Goal: Find specific page/section: Find specific page/section

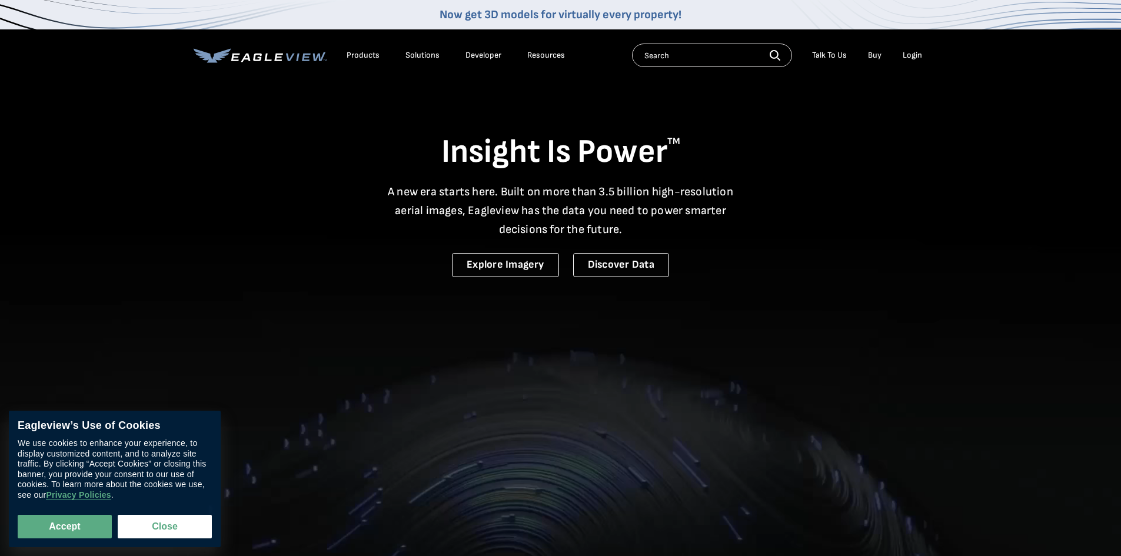
click at [668, 56] on input "text" at bounding box center [712, 56] width 160 height 24
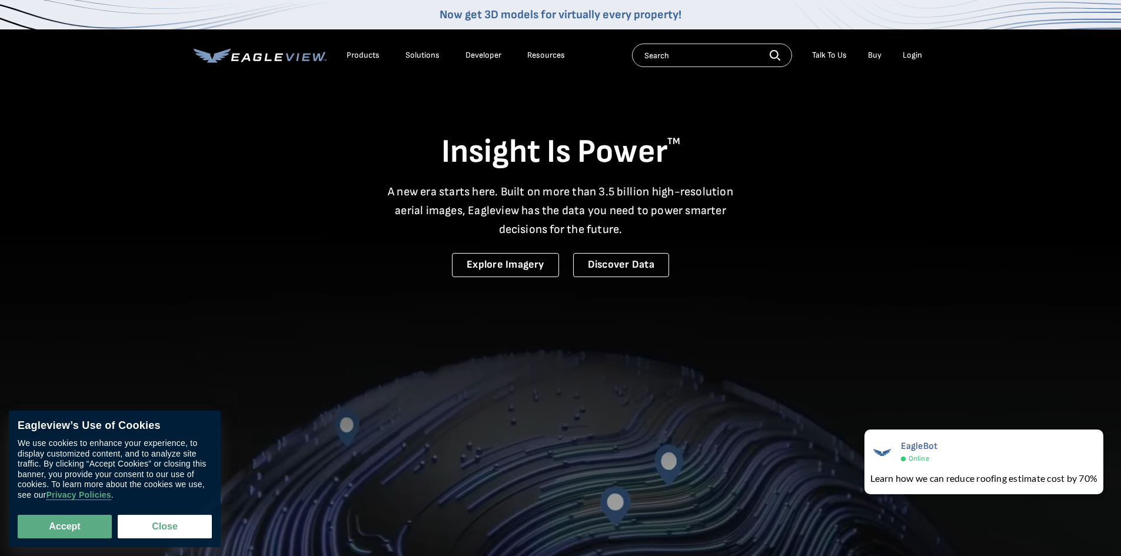
click at [686, 54] on input "text" at bounding box center [712, 56] width 160 height 24
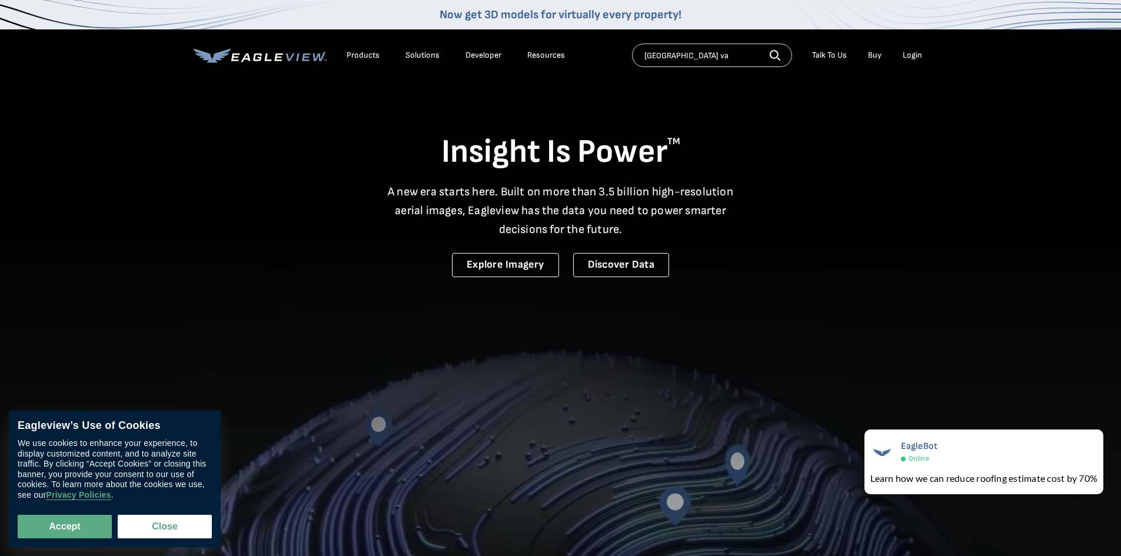
type input "Riverfront plaza richmond va"
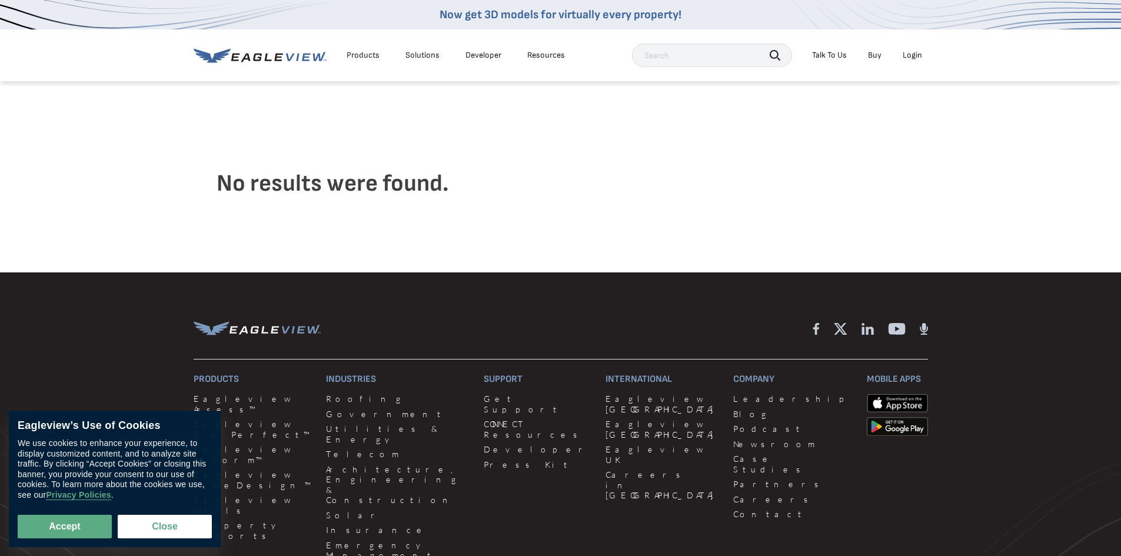
click at [705, 52] on input "text" at bounding box center [712, 56] width 160 height 24
type input "[GEOGRAPHIC_DATA] [GEOGRAPHIC_DATA]"
click at [675, 49] on input "text" at bounding box center [712, 56] width 160 height 24
paste input "Riverfront Plaza, East Byrd Street, Richmond, VA"
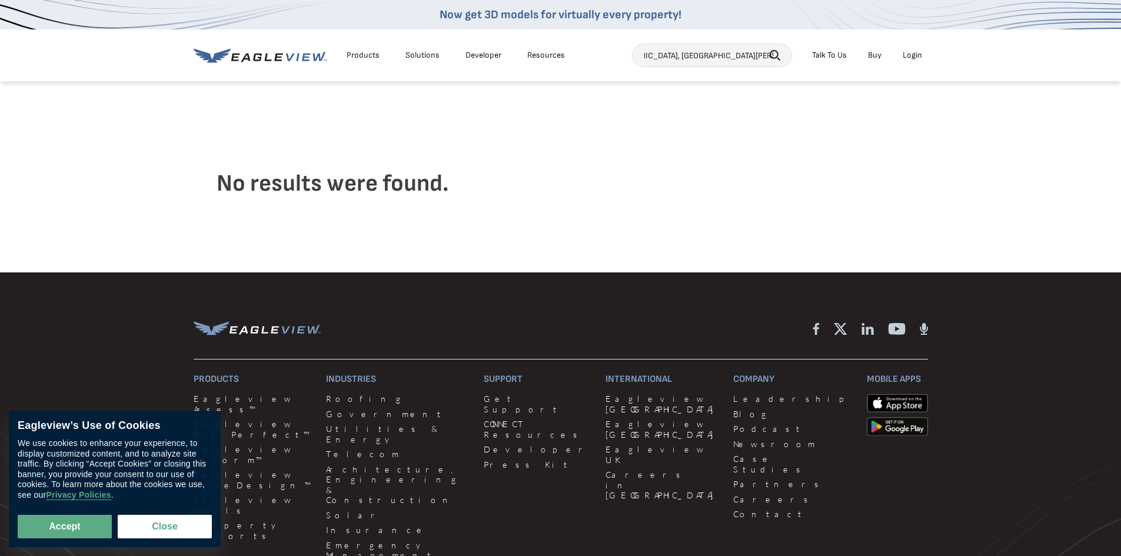
type input "Riverfront Plaza, East Byrd Street, Richmond, VA"
click at [688, 56] on input "text" at bounding box center [712, 56] width 160 height 24
type input "Richmond Va"
click at [679, 51] on input "text" at bounding box center [712, 56] width 160 height 24
click at [783, 52] on input "text" at bounding box center [712, 56] width 160 height 24
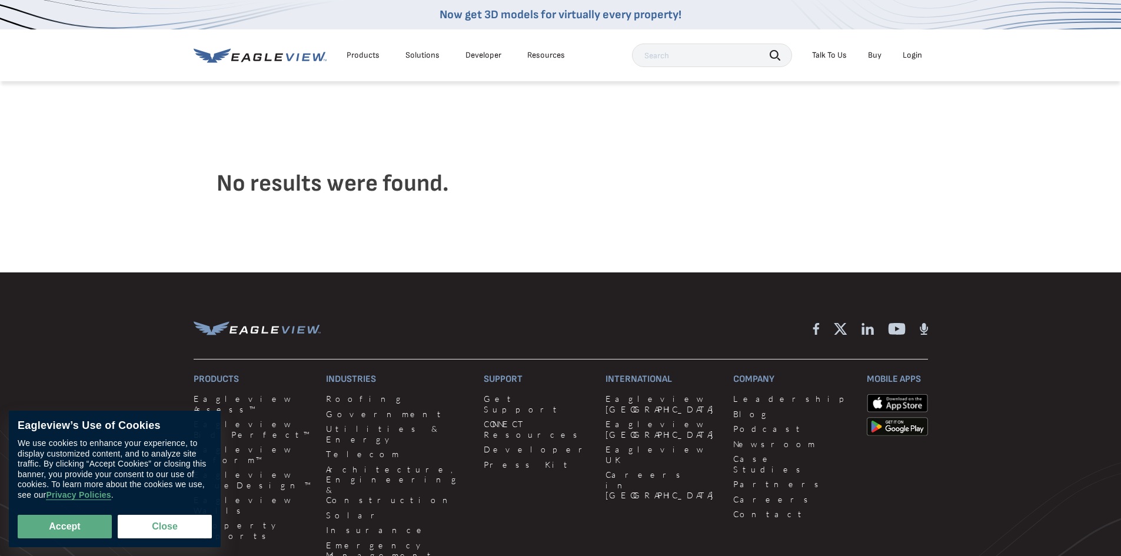
click at [775, 55] on icon "button" at bounding box center [774, 55] width 11 height 11
click at [714, 56] on input "text" at bounding box center [712, 56] width 160 height 24
type input "US."
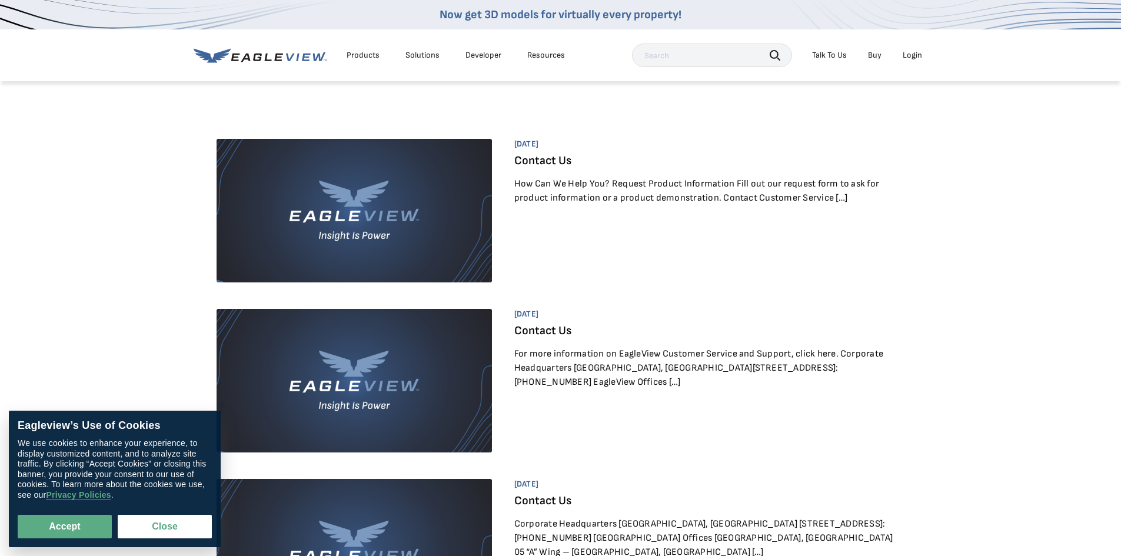
click at [309, 54] on icon at bounding box center [306, 57] width 9 height 8
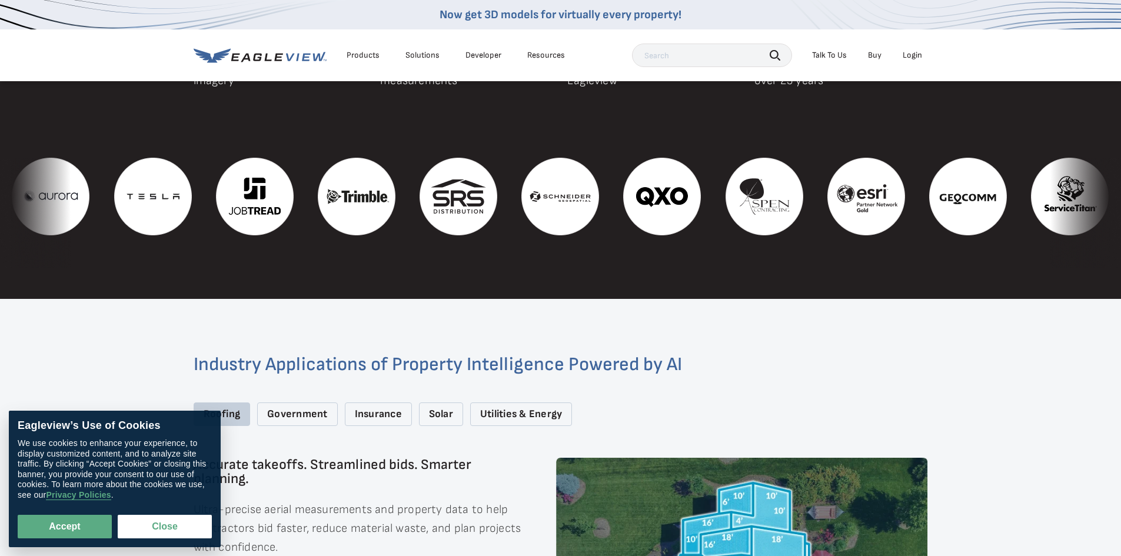
scroll to position [1859, 0]
